Goal: Complete application form: Complete application form

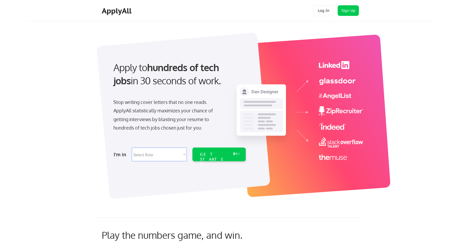
click at [174, 156] on select "Select Role Software Engineering Product Management Customer Success Sales UI/U…" at bounding box center [159, 155] width 55 height 14
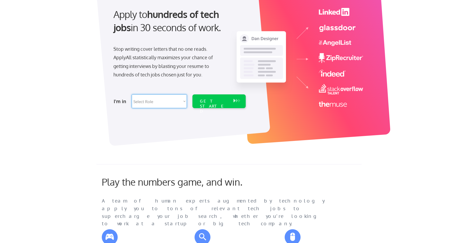
scroll to position [60, 0]
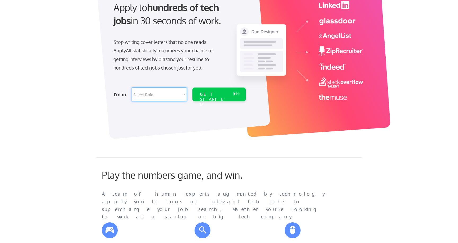
click at [169, 89] on select "Select Role Software Engineering Product Management Customer Success Sales UI/U…" at bounding box center [159, 95] width 55 height 14
click at [227, 93] on div "GET STARTED" at bounding box center [214, 99] width 28 height 15
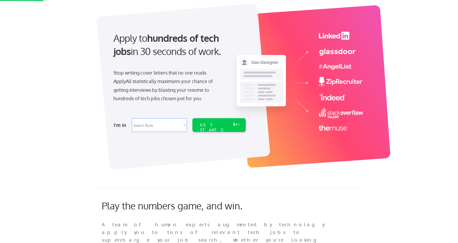
scroll to position [0, 0]
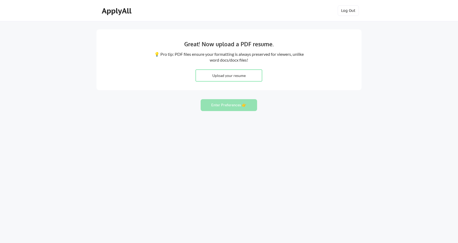
click at [253, 77] on input "file" at bounding box center [229, 75] width 66 height 11
type input "C:\fakepath\Sharyn-Morrow-Resume-May2025.pdf"
click at [230, 106] on button "Enter Preferences 👉" at bounding box center [229, 105] width 56 height 12
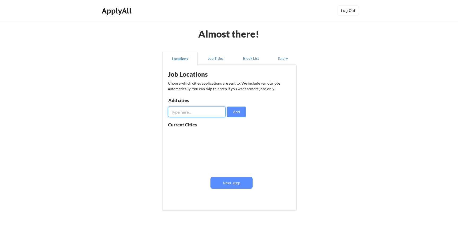
click at [204, 112] on input "input" at bounding box center [196, 112] width 57 height 11
type input "Minneapolis"
click at [236, 111] on button "Add" at bounding box center [236, 112] width 19 height 11
click at [207, 113] on input "input" at bounding box center [196, 112] width 57 height 11
drag, startPoint x: 173, startPoint y: 112, endPoint x: 213, endPoint y: 109, distance: 40.1
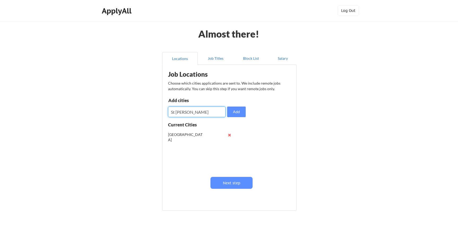
click at [203, 115] on input "input" at bounding box center [196, 112] width 57 height 11
type input "Saint Paul"
click at [241, 111] on button "Add" at bounding box center [236, 112] width 19 height 11
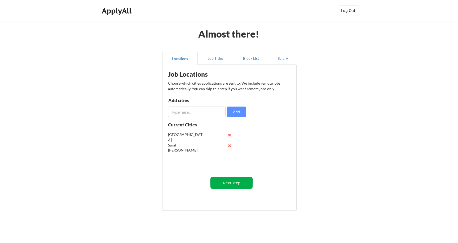
click at [225, 183] on button "Next step" at bounding box center [231, 183] width 42 height 12
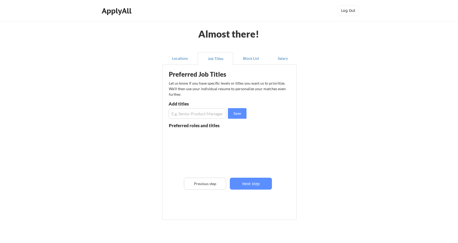
click at [207, 115] on input "input" at bounding box center [197, 113] width 58 height 11
type input "Principal Accessibility Engineer"
click at [239, 114] on button "Save" at bounding box center [237, 113] width 19 height 11
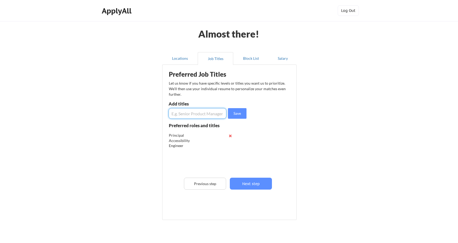
click at [206, 115] on input "input" at bounding box center [197, 113] width 58 height 11
type input "E"
drag, startPoint x: 196, startPoint y: 114, endPoint x: 163, endPoint y: 110, distance: 32.6
click at [163, 110] on div "Preferred Job Titles Let us know if you have specific levels or titles you want…" at bounding box center [229, 143] width 134 height 156
type input "Accessibility Consultant"
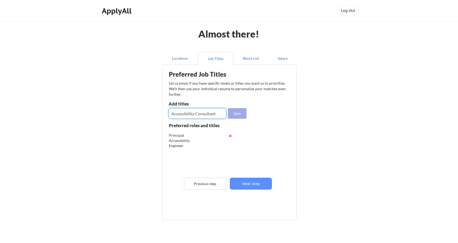
click at [237, 113] on button "Save" at bounding box center [237, 113] width 19 height 11
click at [204, 114] on input "input" at bounding box center [197, 113] width 58 height 11
paste input "Accessibility"
type input "Accessibility Program Manager"
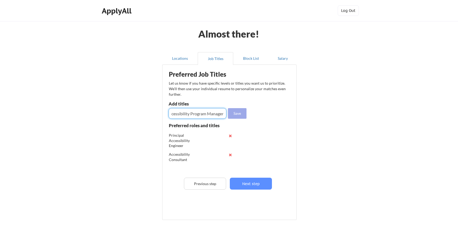
click at [240, 114] on button "Save" at bounding box center [237, 113] width 19 height 11
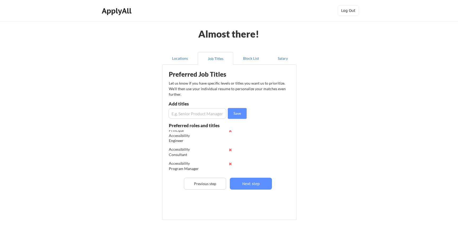
click at [204, 114] on input "input" at bounding box center [197, 113] width 58 height 11
paste input "Accessibility"
type input "Accessibility Product Manager"
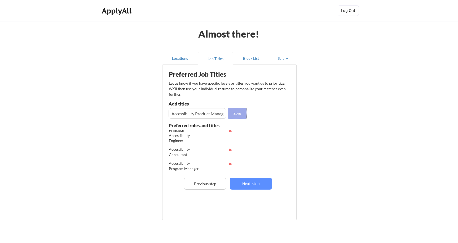
click at [235, 115] on button "Save" at bounding box center [237, 113] width 19 height 11
click at [204, 115] on input "input" at bounding box center [197, 113] width 58 height 11
type input "A"
paste input "Accessibility"
type input "Accessibility Trainer"
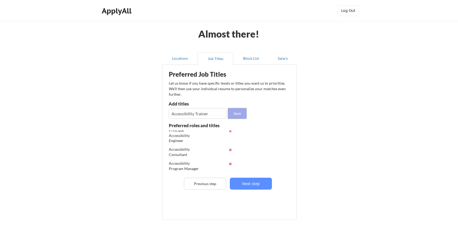
click at [237, 117] on button "Save" at bounding box center [237, 113] width 19 height 11
click at [216, 115] on input "input" at bounding box center [197, 113] width 58 height 11
paste input "Accessibility"
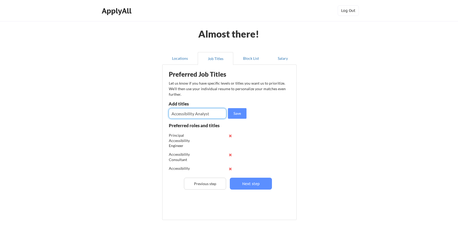
type input "Accessibility Analyst"
click at [234, 111] on button "Save" at bounding box center [237, 113] width 19 height 11
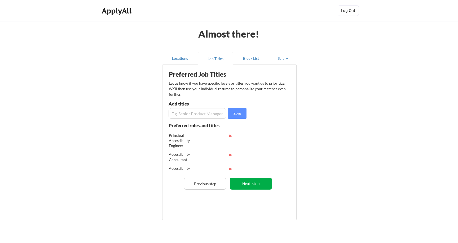
click at [254, 182] on button "Next step" at bounding box center [251, 184] width 42 height 12
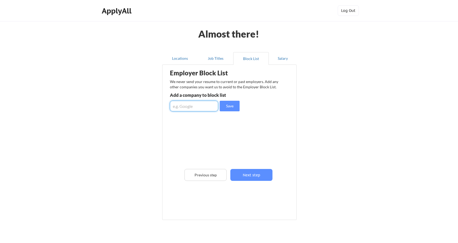
click at [198, 108] on input "input" at bounding box center [194, 106] width 48 height 11
type input "icims"
click at [228, 105] on button "Save" at bounding box center [230, 106] width 20 height 11
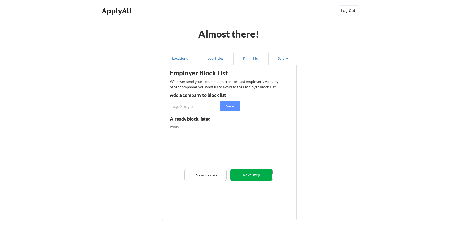
click at [250, 172] on button "Next step" at bounding box center [251, 175] width 42 height 12
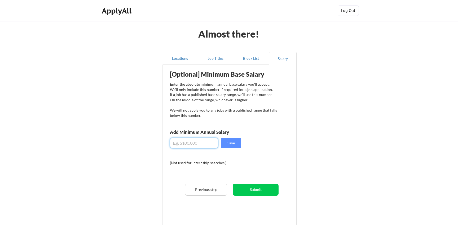
click at [190, 144] on input "input" at bounding box center [194, 143] width 48 height 11
click at [199, 145] on input "input" at bounding box center [194, 143] width 48 height 11
type input "$120,000"
click at [230, 142] on button "Save" at bounding box center [231, 143] width 20 height 11
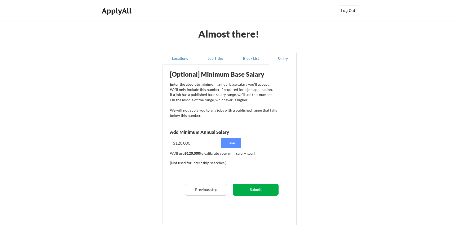
click at [251, 190] on button "Submit" at bounding box center [256, 190] width 46 height 12
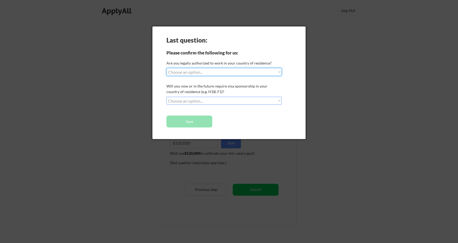
click at [271, 72] on select "Choose an option... Yes, I am a US Citizen Yes, I am a Canadian Citizen Yes, I …" at bounding box center [223, 72] width 115 height 8
select select ""yes__i_am_a_us_citizen""
click at [166, 68] on select "Choose an option... Yes, I am a US Citizen Yes, I am a Canadian Citizen Yes, I …" at bounding box center [223, 72] width 115 height 8
click at [246, 97] on select "Choose an option... No, I will not need sponsorship Yes, I will need sponsorship" at bounding box center [223, 101] width 115 height 8
select select ""no__i_will_not_need_sponsorship""
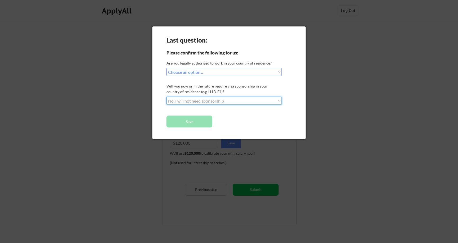
click at [166, 97] on select "Choose an option... No, I will not need sponsorship Yes, I will need sponsorship" at bounding box center [223, 101] width 115 height 8
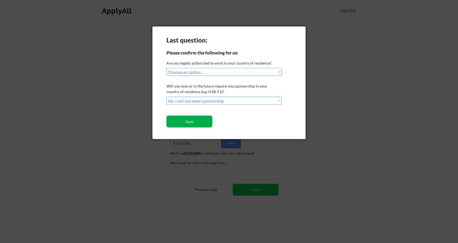
click at [199, 121] on button "Save" at bounding box center [189, 122] width 46 height 12
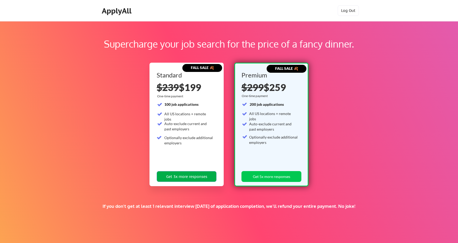
click at [198, 177] on button "Get 3x more responses" at bounding box center [187, 176] width 60 height 11
